Goal: Information Seeking & Learning: Find specific fact

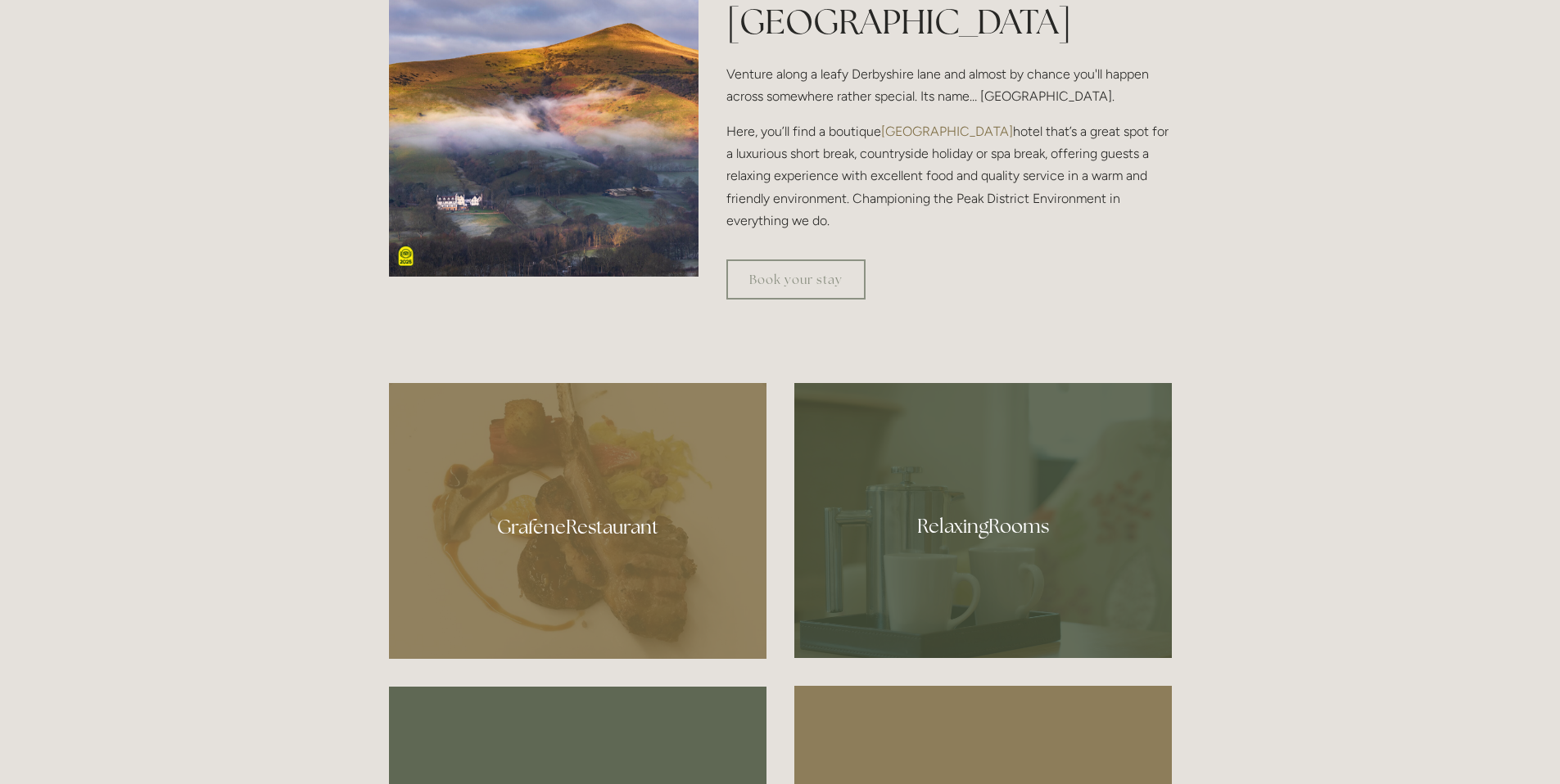
scroll to position [852, 0]
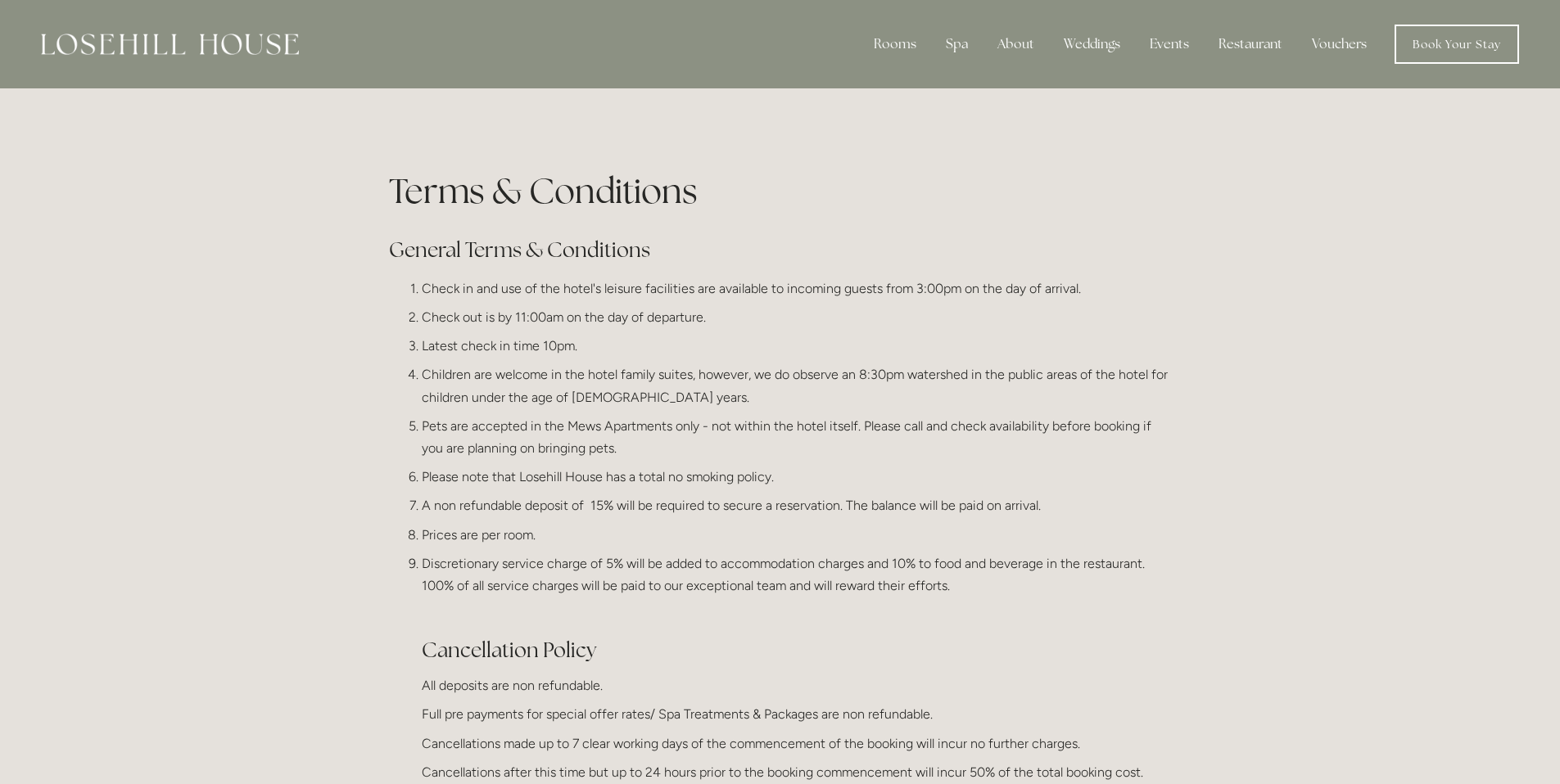
click at [555, 390] on p "Children are welcome in the hotel family suites, however, we do observe an 8:30…" at bounding box center [797, 385] width 750 height 45
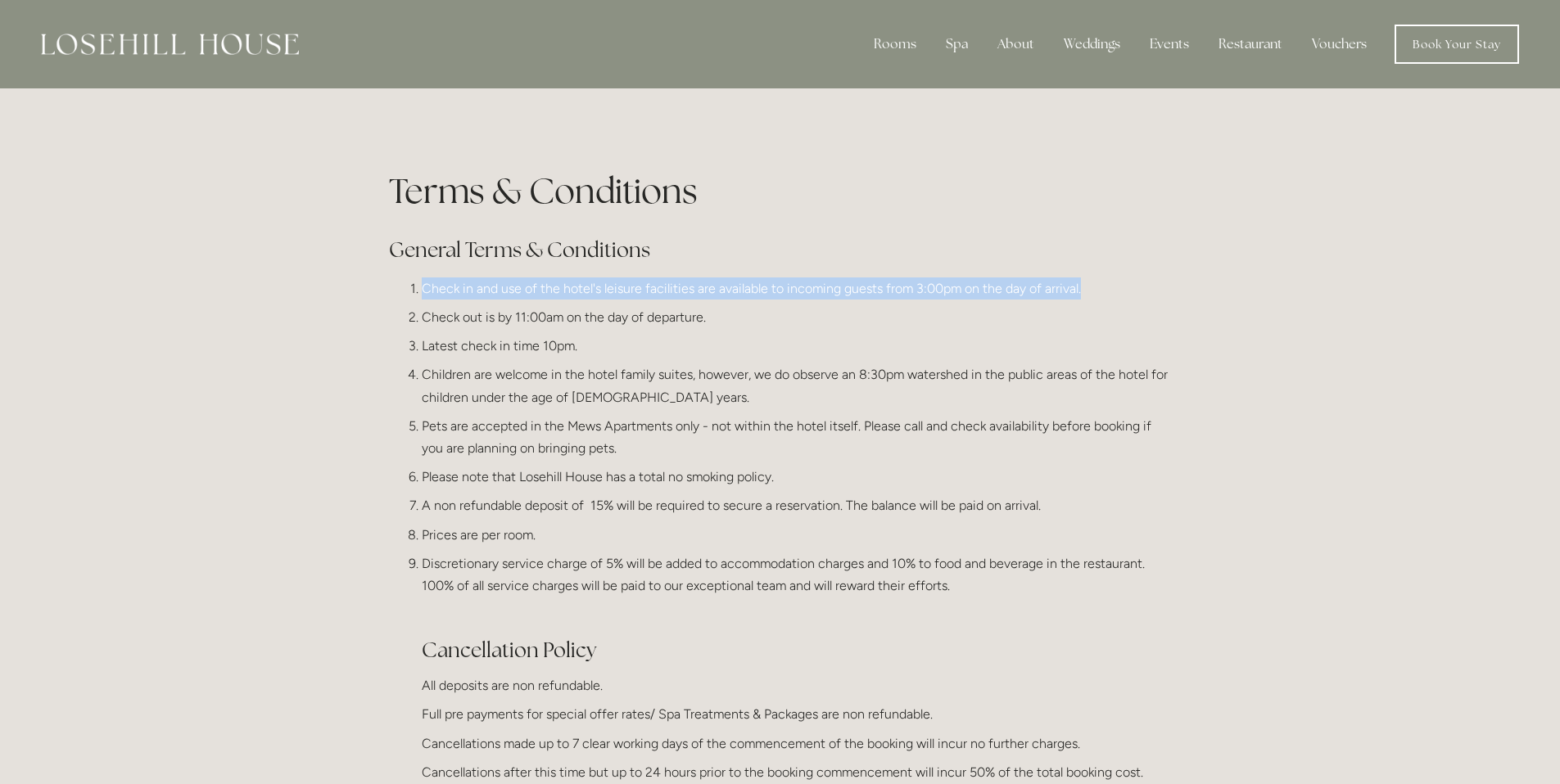
drag, startPoint x: 437, startPoint y: 288, endPoint x: 1090, endPoint y: 277, distance: 653.1
click at [1090, 277] on p "Check in and use of the hotel's leisure facilities are available to incoming gu…" at bounding box center [797, 288] width 750 height 22
copy p "Check in and use of the hotel's leisure facilities are available to incoming gu…"
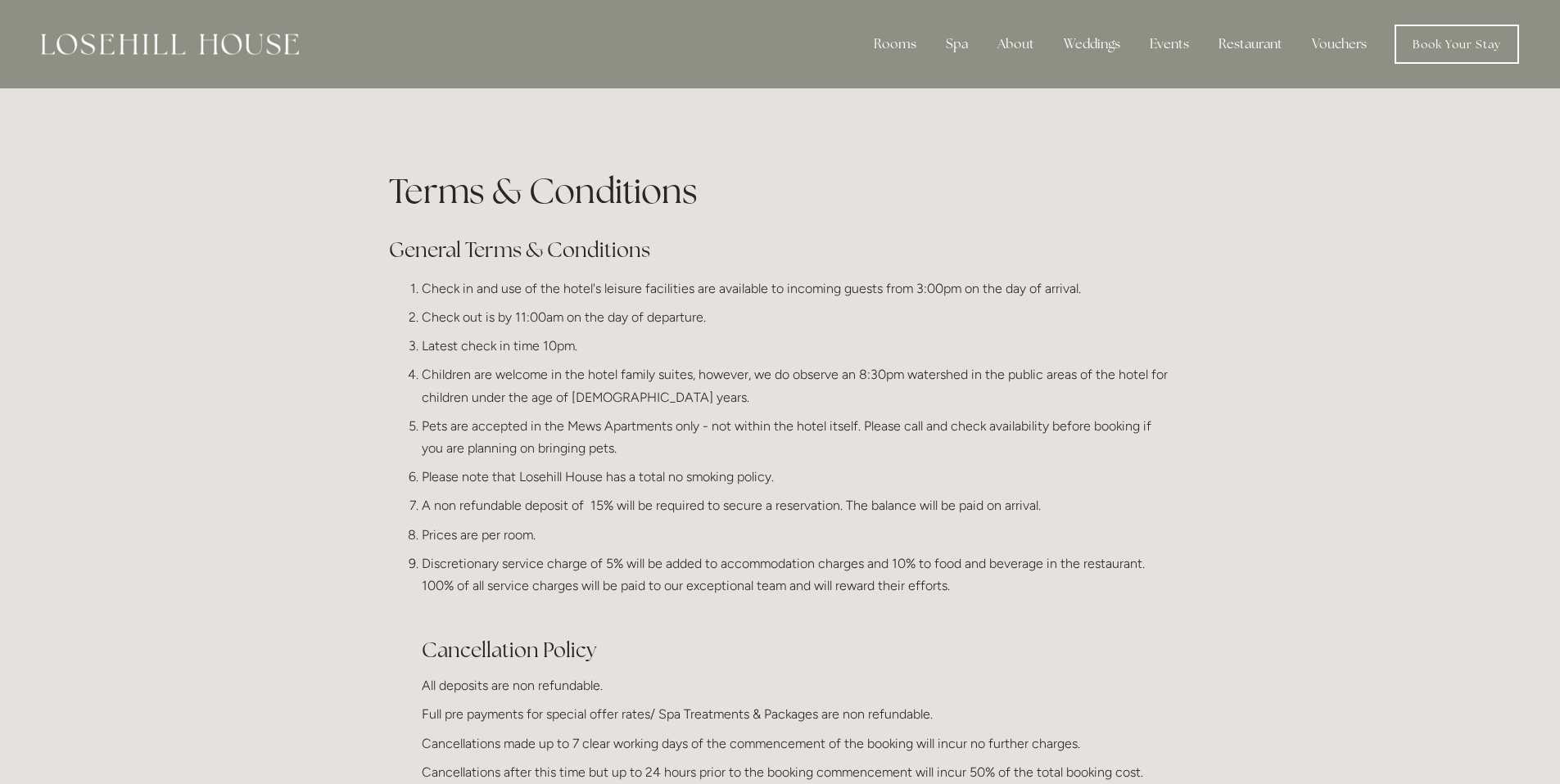
click at [467, 356] on ol "Check in and use of the hotel's leisure facilities are available to incoming gu…" at bounding box center [780, 581] width 782 height 608
drag, startPoint x: 484, startPoint y: 319, endPoint x: 699, endPoint y: 319, distance: 215.0
click at [709, 321] on p "Check out is by 11:00am on the day of departure." at bounding box center [797, 317] width 750 height 22
copy p "is by 11:00am on the day of departure."
